Goal: Use online tool/utility: Utilize a website feature to perform a specific function

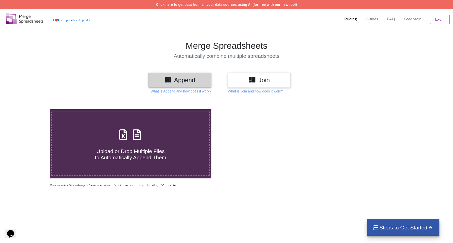
click at [129, 141] on span at bounding box center [130, 135] width 27 height 12
click at [32, 109] on input "Upload or Drop Multiple Files to Automatically Append Them" at bounding box center [32, 109] width 0 height 0
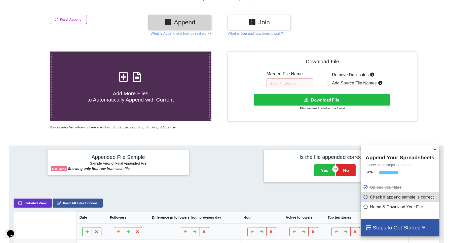
scroll to position [53, 0]
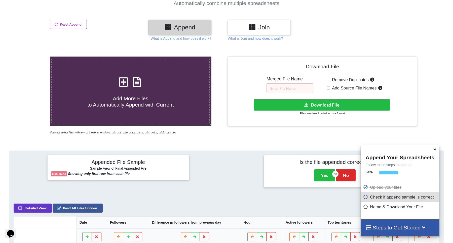
click at [124, 83] on icon at bounding box center [123, 79] width 13 height 11
click at [32, 57] on input "Add More Files to Automatically Append with Current" at bounding box center [32, 57] width 0 height 0
type input "C:\fakepath\Viewers 3.xlsx"
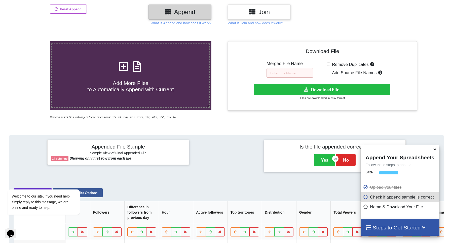
scroll to position [0, 0]
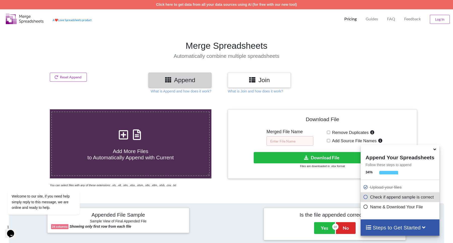
click at [298, 142] on input "text" at bounding box center [290, 141] width 47 height 10
type input "PWN4PWN TikTok Analytics"
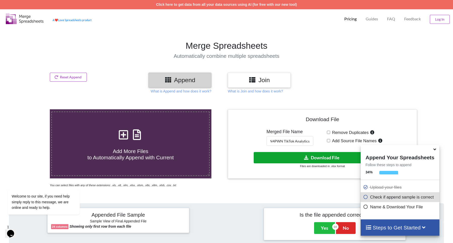
click at [326, 158] on button "Download File" at bounding box center [322, 157] width 136 height 11
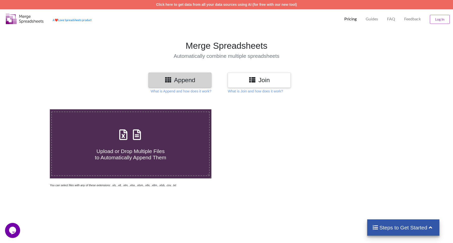
click at [247, 81] on h3 "Join" at bounding box center [259, 80] width 55 height 7
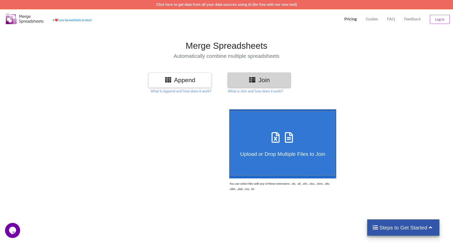
click at [193, 83] on h3 "Append" at bounding box center [179, 80] width 55 height 7
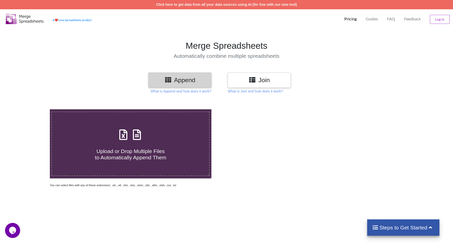
click at [138, 134] on icon at bounding box center [137, 132] width 13 height 11
click at [32, 109] on input "Upload or Drop Multiple Files to Automatically Append Them" at bounding box center [32, 109] width 0 height 0
type input "C:\fakepath\pwn4pwn_content_1757909641468.xls"
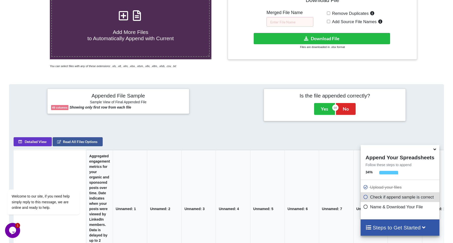
scroll to position [21, 0]
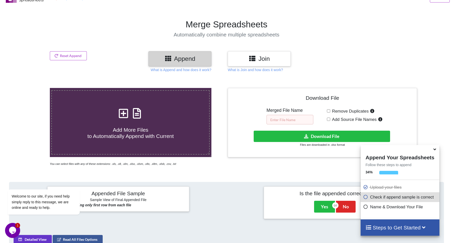
click at [289, 121] on input "text" at bounding box center [290, 120] width 47 height 10
type input "PWN4PWN LinkedIn Analytics [DATE]"
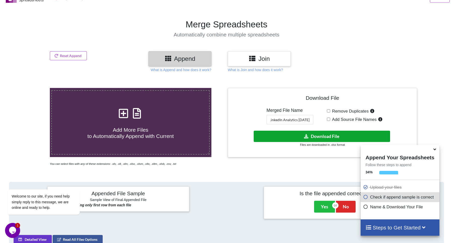
scroll to position [0, 0]
click at [313, 136] on button "Download File" at bounding box center [322, 136] width 136 height 11
